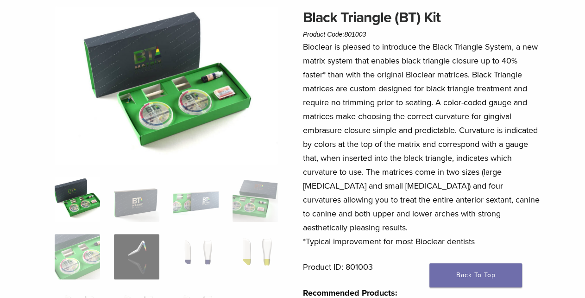
scroll to position [77, 0]
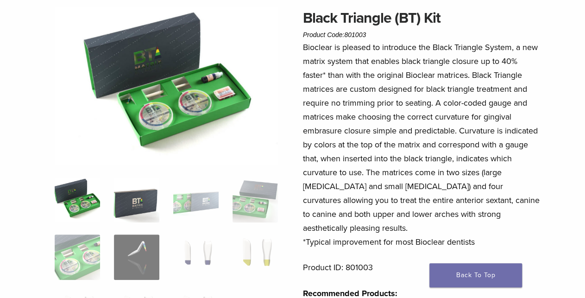
click at [145, 190] on img at bounding box center [136, 199] width 45 height 45
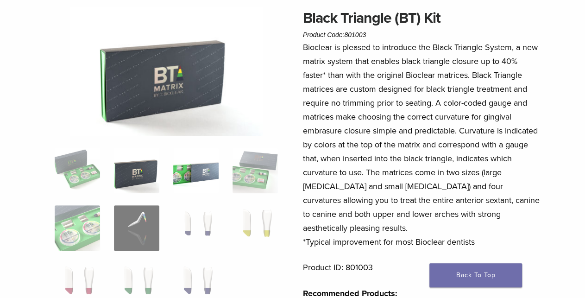
click at [196, 192] on img at bounding box center [195, 170] width 45 height 45
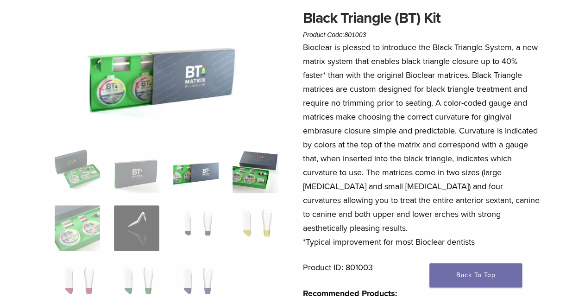
click at [261, 181] on img at bounding box center [255, 170] width 45 height 45
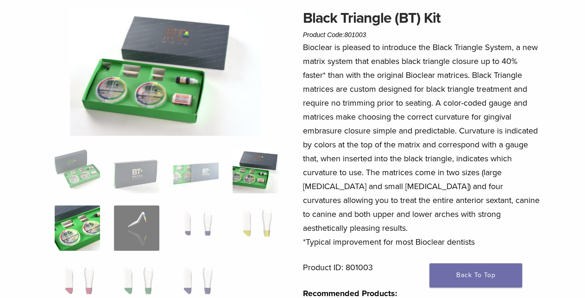
click at [93, 231] on img at bounding box center [77, 227] width 45 height 45
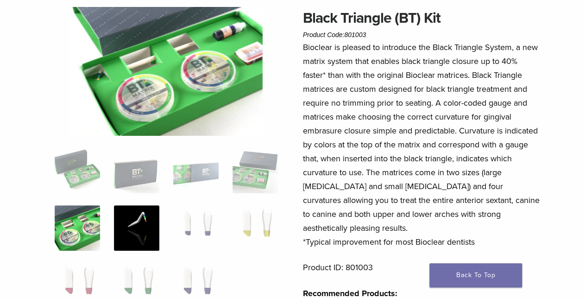
click at [125, 234] on img at bounding box center [136, 227] width 45 height 45
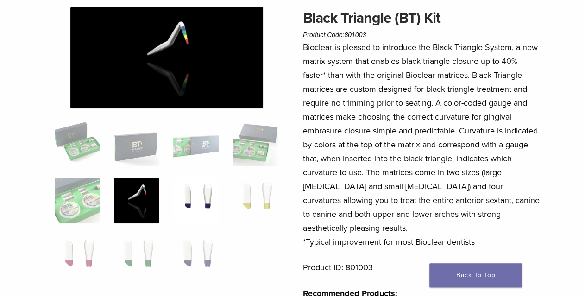
click at [199, 206] on img at bounding box center [195, 200] width 45 height 45
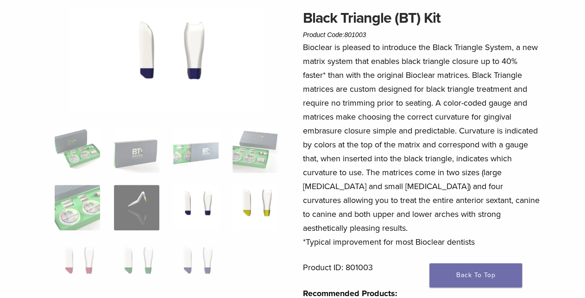
click at [262, 198] on img at bounding box center [255, 207] width 45 height 45
click at [208, 257] on img at bounding box center [195, 264] width 45 height 45
click at [169, 258] on ol at bounding box center [166, 213] width 237 height 172
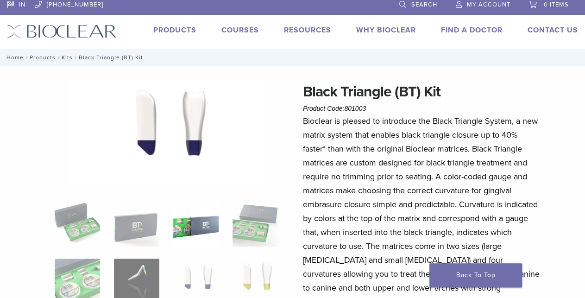
scroll to position [1, 0]
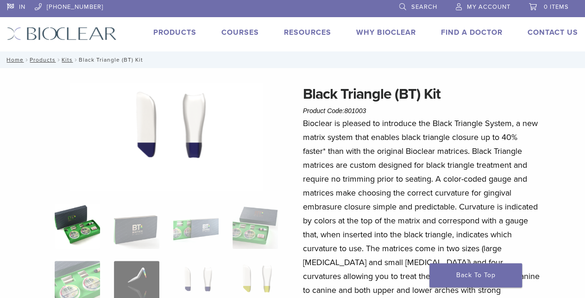
click at [83, 242] on img at bounding box center [77, 225] width 45 height 45
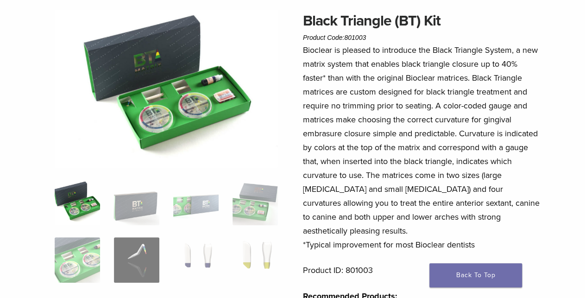
scroll to position [76, 0]
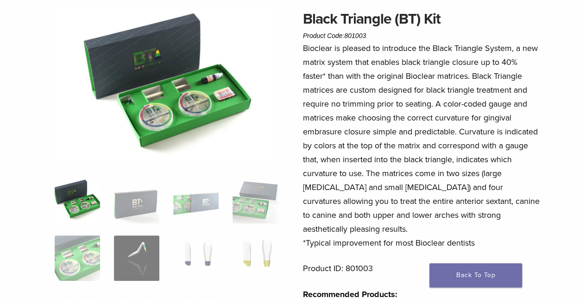
click at [146, 121] on img at bounding box center [166, 87] width 223 height 158
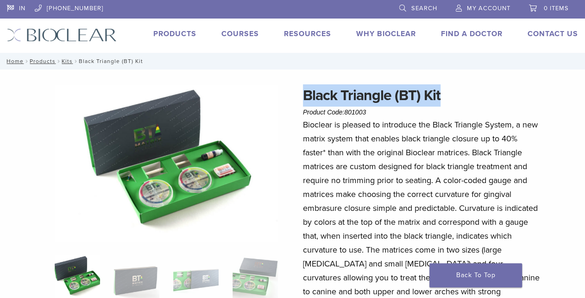
drag, startPoint x: 304, startPoint y: 96, endPoint x: 442, endPoint y: 94, distance: 138.1
click at [442, 94] on h1 "Black Triangle (BT) Kit" at bounding box center [422, 95] width 238 height 22
copy h1 "Black Triangle (BT) Kit"
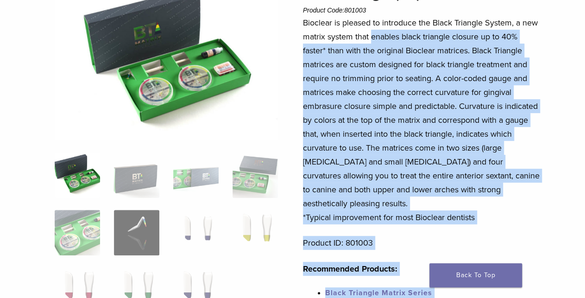
scroll to position [171, 0]
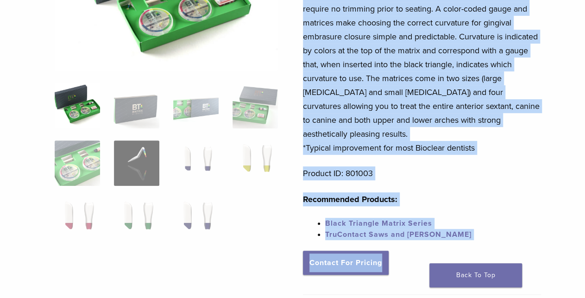
drag, startPoint x: 372, startPoint y: 108, endPoint x: 478, endPoint y: 132, distance: 108.8
click at [478, 132] on p "Bioclear is pleased to introduce the Black Triangle System, a new matrix system…" at bounding box center [422, 50] width 238 height 208
copy p "enables black triangle closure up to 40% faster* than with the original Bioclea…"
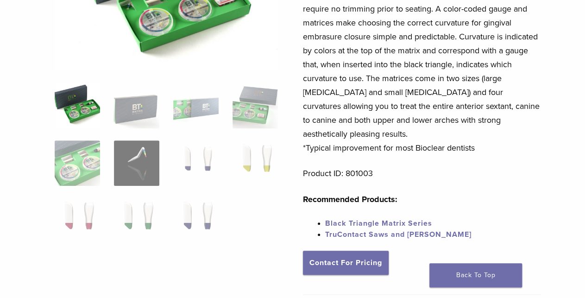
click at [362, 152] on div "Bioclear is pleased to introduce the Black Triangle System, a new matrix system…" at bounding box center [422, 98] width 238 height 304
click at [346, 138] on p "Bioclear is pleased to introduce the Black Triangle System, a new matrix system…" at bounding box center [422, 50] width 238 height 208
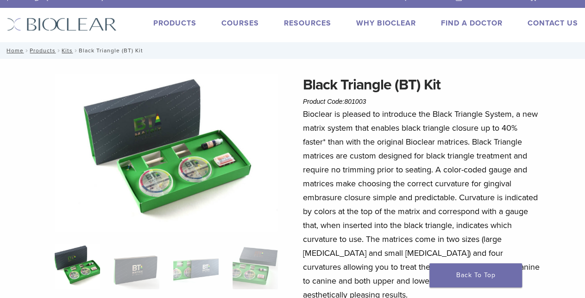
scroll to position [13, 0]
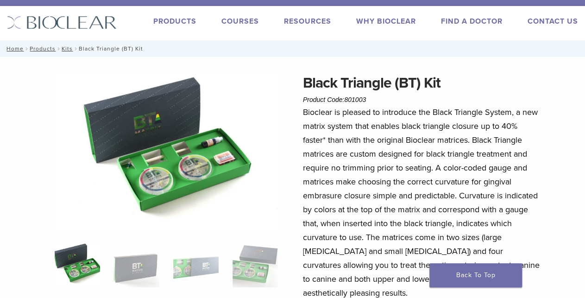
click at [147, 115] on img at bounding box center [166, 151] width 223 height 158
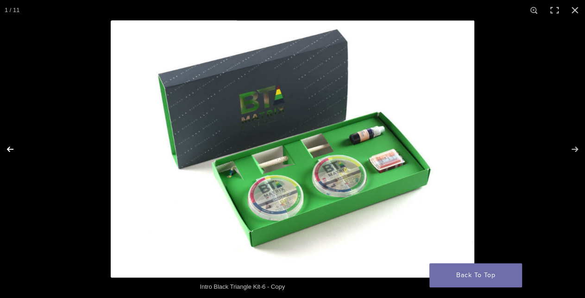
click at [13, 143] on button "Previous (arrow left)" at bounding box center [16, 149] width 32 height 46
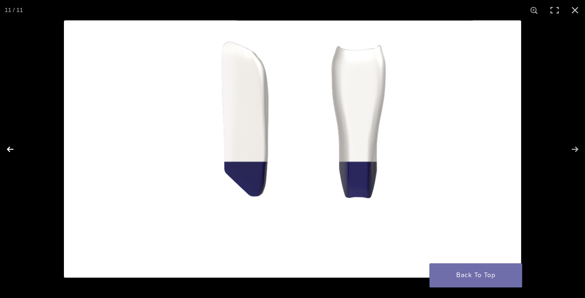
click at [11, 146] on button "Previous (arrow left)" at bounding box center [16, 149] width 32 height 46
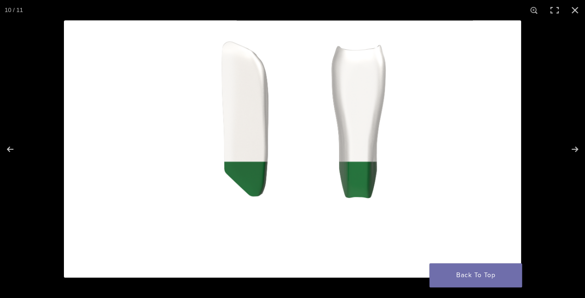
click at [9, 6] on div "10 / 11" at bounding box center [14, 10] width 28 height 20
click at [574, 8] on button "Close (Esc)" at bounding box center [575, 10] width 20 height 20
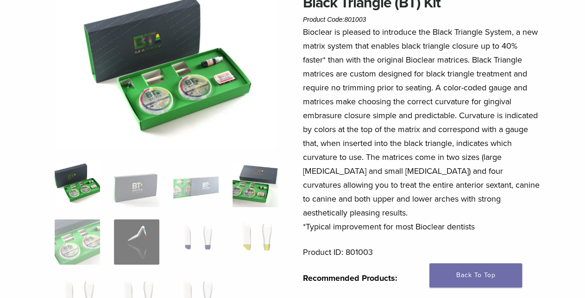
scroll to position [93, 0]
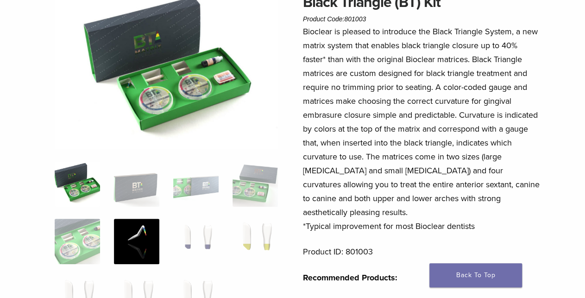
click at [139, 243] on img at bounding box center [136, 241] width 45 height 45
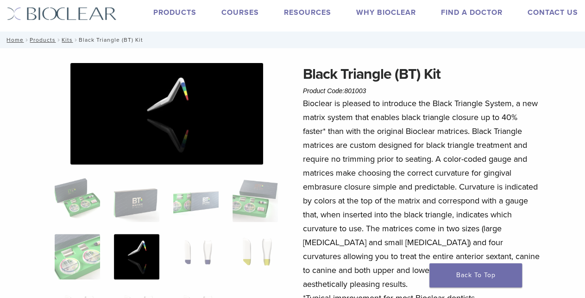
scroll to position [21, 0]
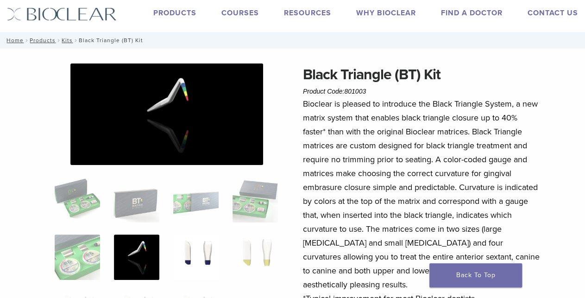
click at [205, 256] on img at bounding box center [195, 256] width 45 height 45
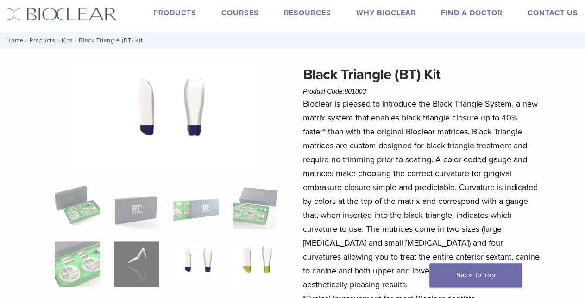
click at [246, 249] on img at bounding box center [255, 263] width 45 height 45
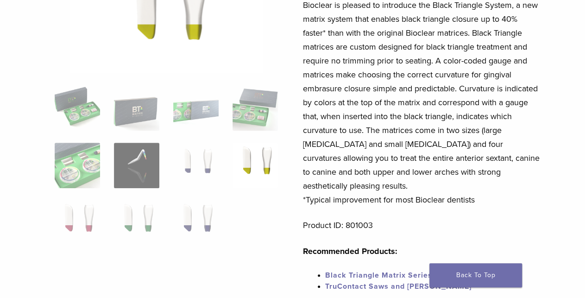
scroll to position [123, 0]
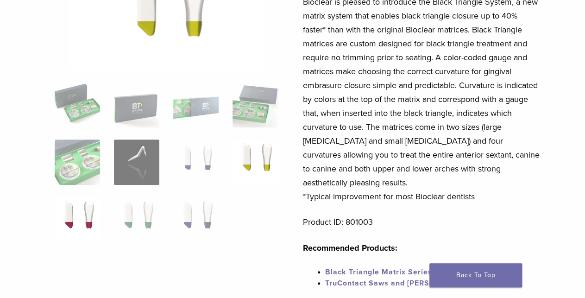
click at [84, 211] on img at bounding box center [77, 219] width 45 height 45
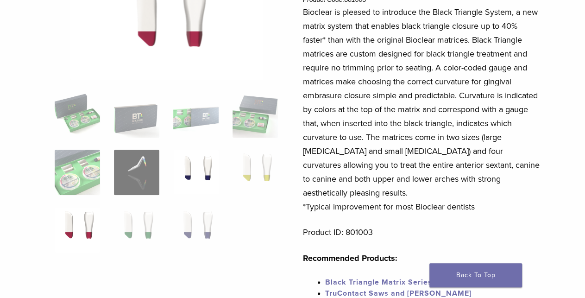
scroll to position [113, 0]
click at [138, 227] on img at bounding box center [136, 229] width 45 height 45
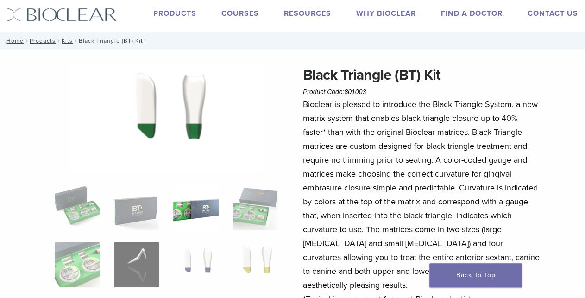
scroll to position [20, 0]
